Goal: Transaction & Acquisition: Purchase product/service

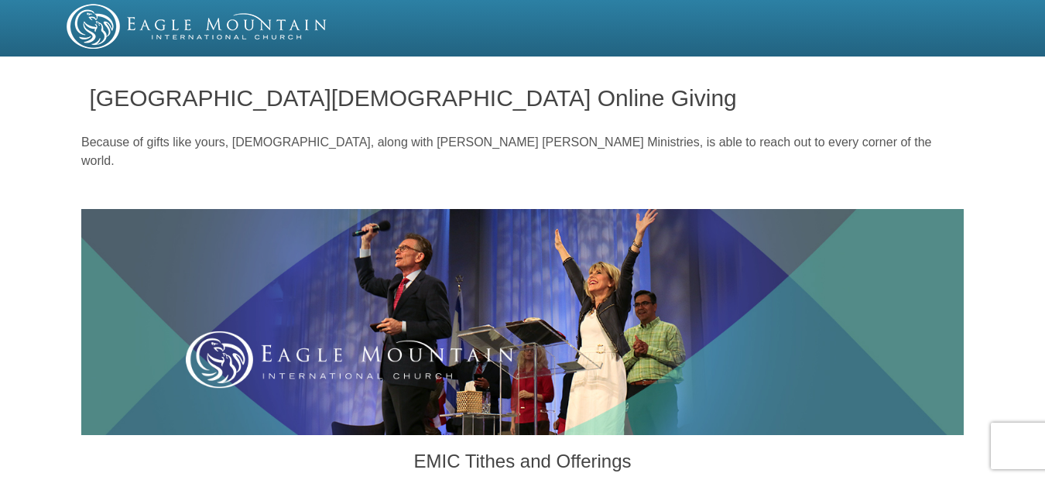
scroll to position [553, 0]
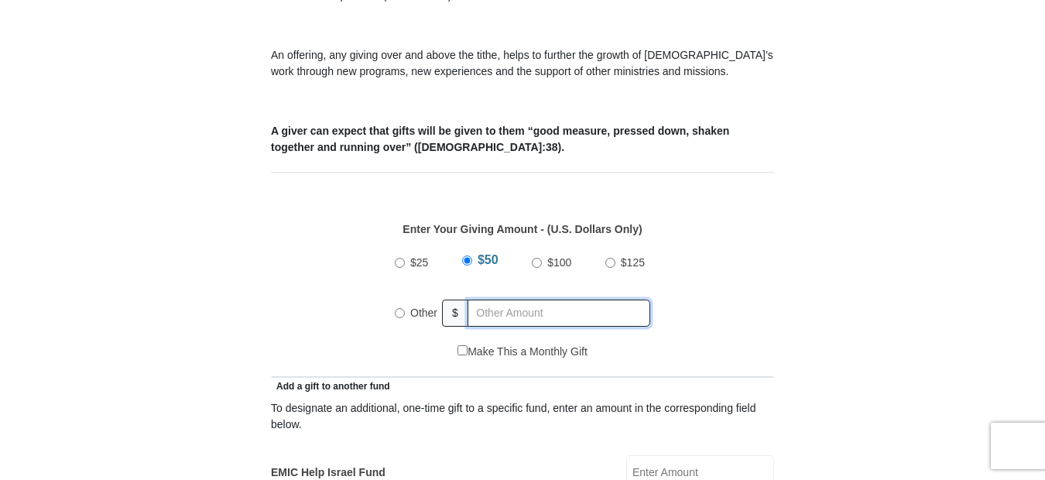
radio input "true"
click at [487, 300] on input "text" at bounding box center [561, 313] width 177 height 27
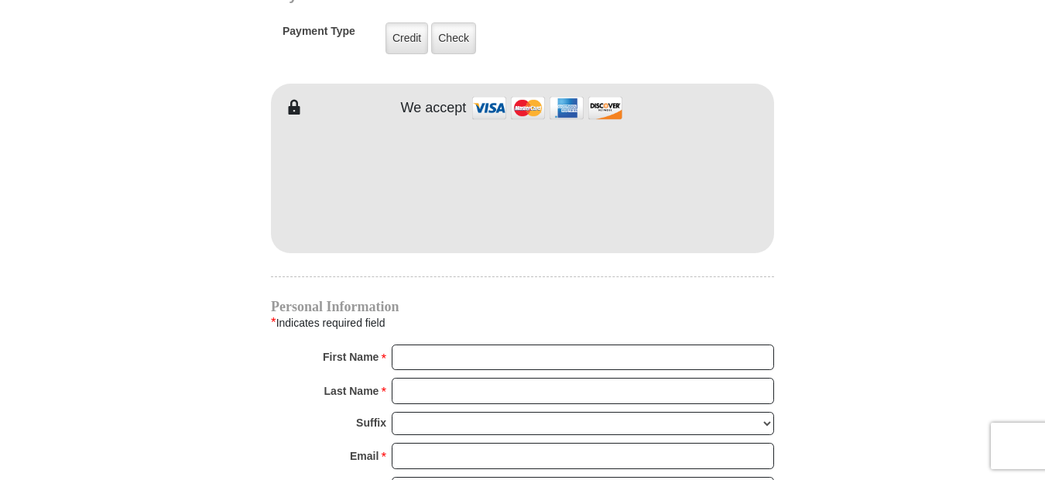
scroll to position [1309, 0]
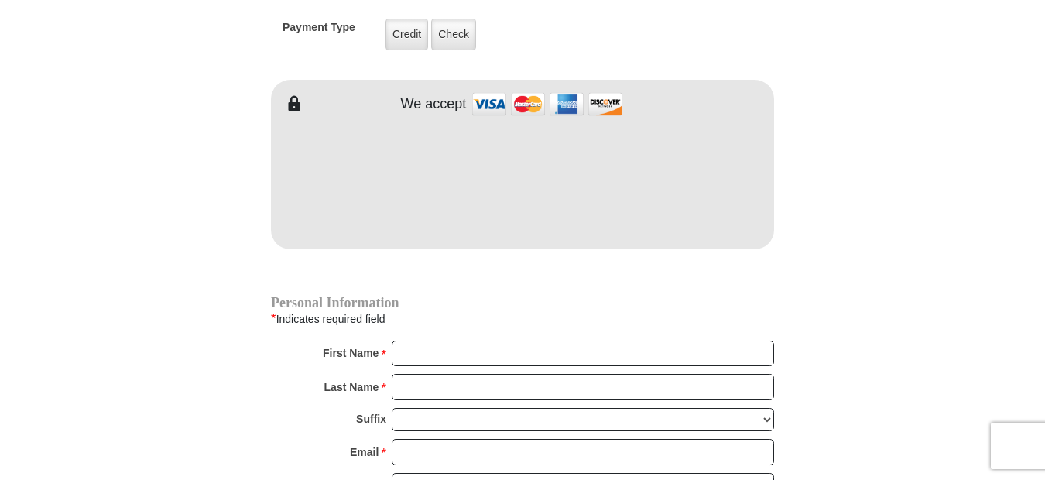
type input "21.00"
click at [478, 341] on input "First Name *" at bounding box center [583, 354] width 382 height 26
type input "KEEVON"
type input "[PERSON_NAME]"
type input "[EMAIL_ADDRESS][DOMAIN_NAME]"
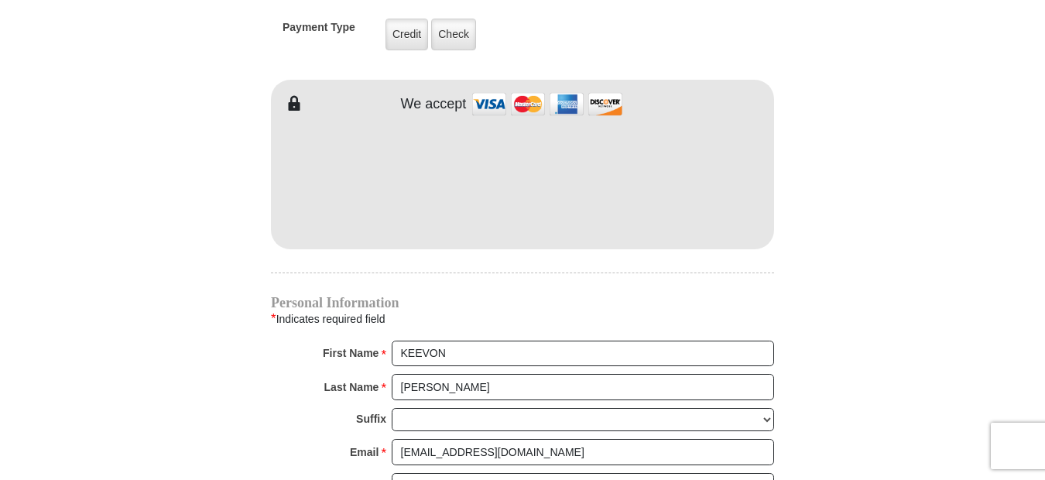
type input "[STREET_ADDRESS]"
type input "Bsweh 100f"
type input "[GEOGRAPHIC_DATA]"
type input "90027"
type input "[PHONE_NUMBER]"
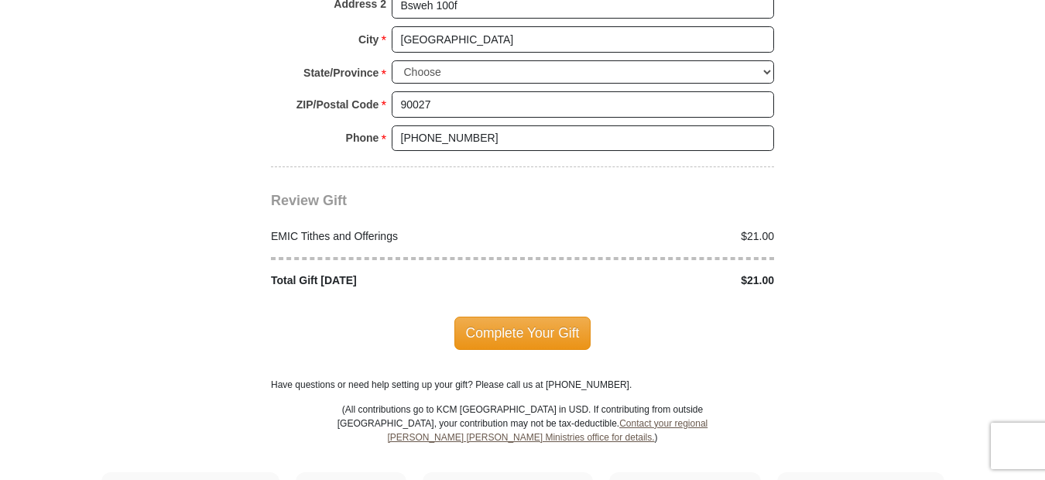
scroll to position [1971, 0]
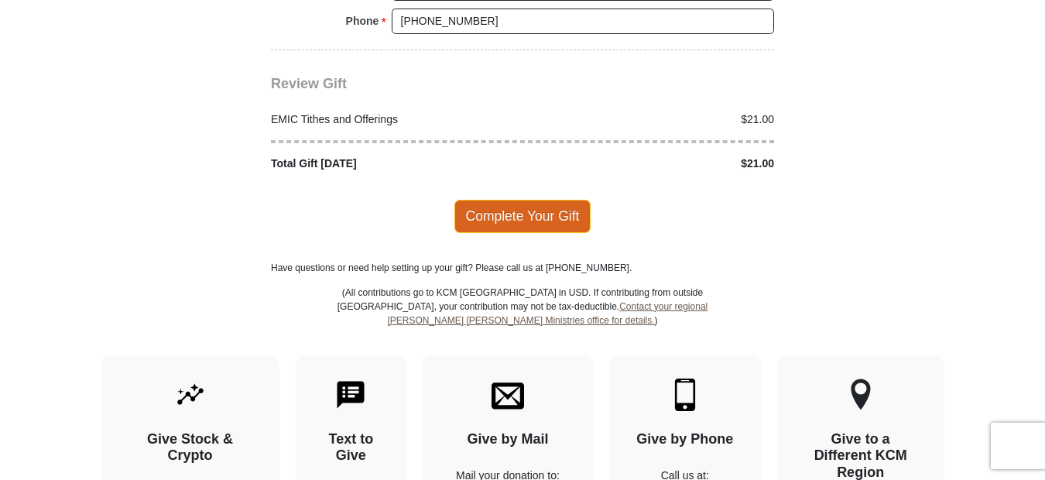
click at [527, 200] on span "Complete Your Gift" at bounding box center [522, 216] width 137 height 33
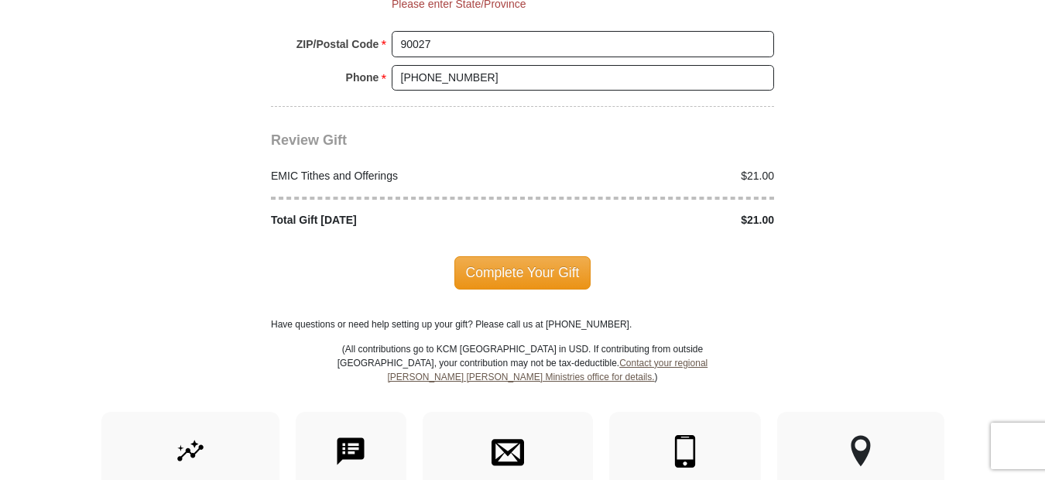
scroll to position [1880, 0]
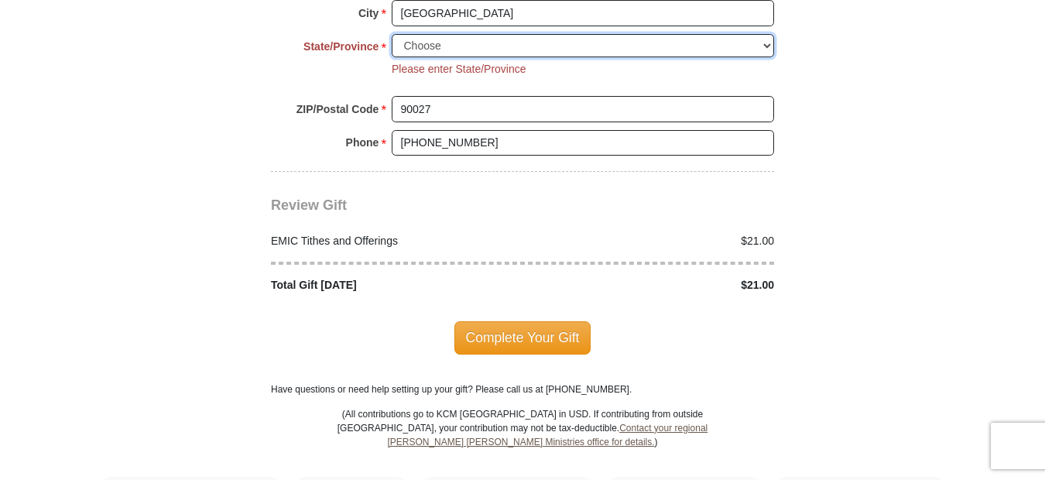
click at [536, 34] on select "Choose [US_STATE] [US_STATE] [US_STATE] [US_STATE] [US_STATE] Armed Forces Amer…" at bounding box center [583, 46] width 382 height 24
select select "CA"
click at [392, 34] on select "Choose [US_STATE] [US_STATE] [US_STATE] [US_STATE] [US_STATE] Armed Forces Amer…" at bounding box center [583, 46] width 382 height 24
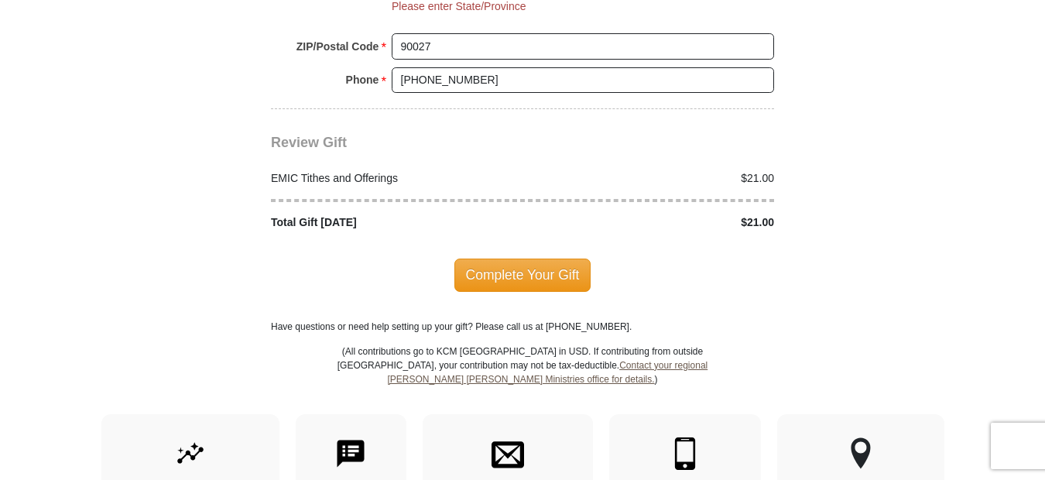
scroll to position [1953, 0]
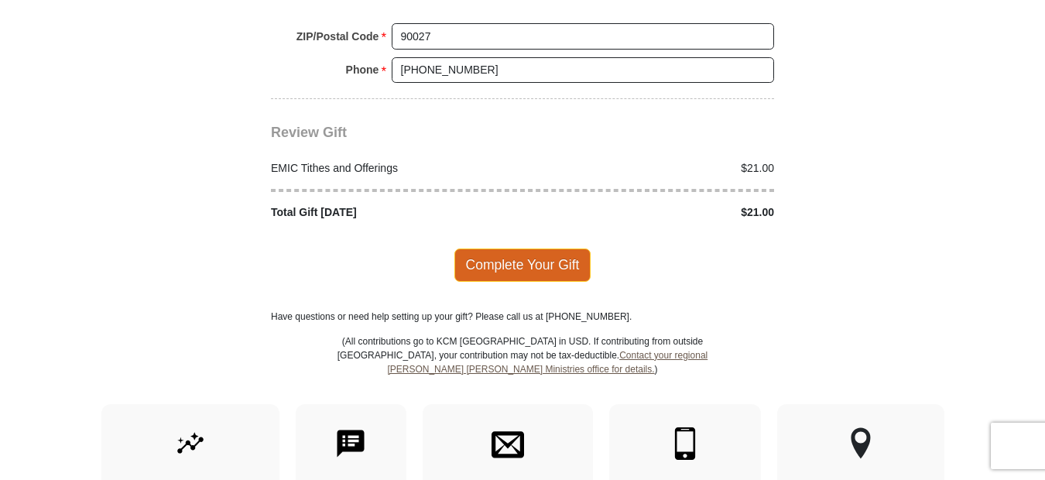
click at [539, 248] on span "Complete Your Gift" at bounding box center [522, 264] width 137 height 33
